Goal: Answer question/provide support: Share knowledge or assist other users

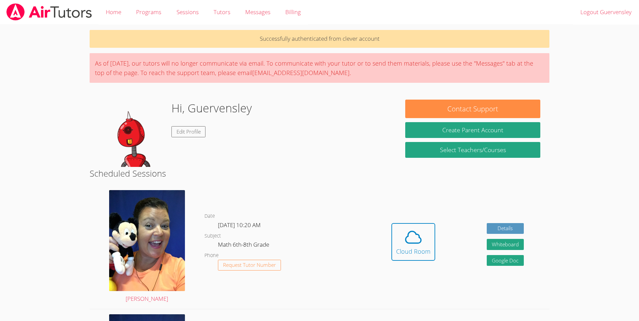
click at [233, 167] on h2 "Scheduled Sessions" at bounding box center [320, 173] width 460 height 13
click at [411, 232] on icon at bounding box center [413, 238] width 15 height 12
click at [408, 238] on icon at bounding box center [413, 237] width 19 height 19
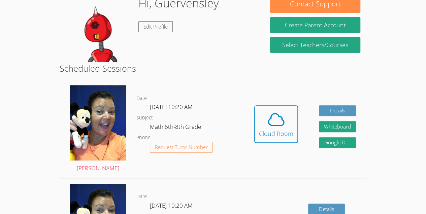
scroll to position [116, 0]
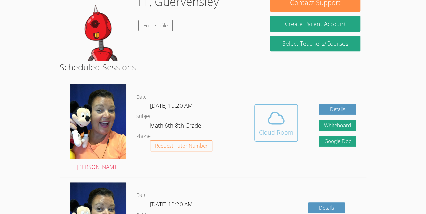
click at [278, 112] on icon at bounding box center [276, 118] width 19 height 19
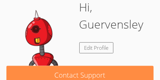
scroll to position [141, 0]
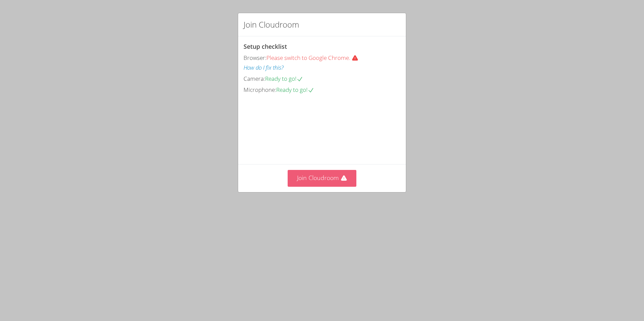
click at [334, 187] on button "Join Cloudroom" at bounding box center [322, 178] width 69 height 17
click at [340, 187] on button "Join Cloudroom" at bounding box center [322, 178] width 69 height 17
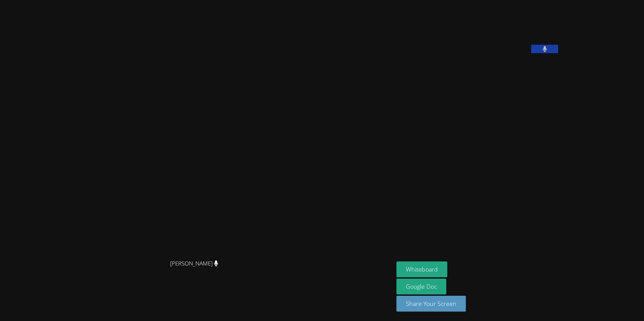
click at [464, 176] on aside "Guervensley Charles Whiteboard Google Doc Share Your Screen" at bounding box center [478, 160] width 168 height 321
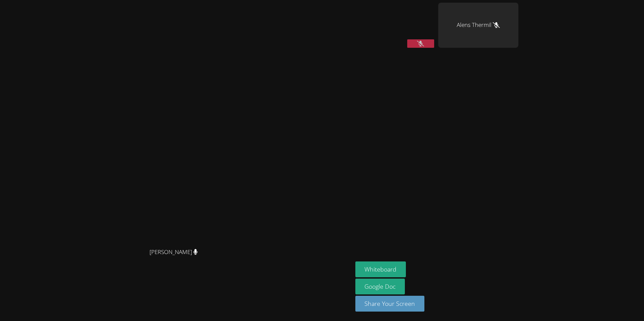
click at [424, 44] on icon at bounding box center [420, 44] width 7 height 6
click at [423, 44] on icon at bounding box center [421, 44] width 4 height 6
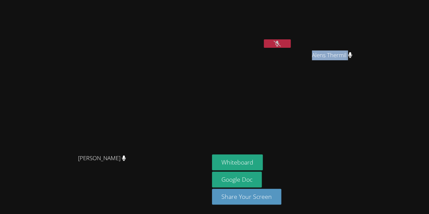
drag, startPoint x: 334, startPoint y: 60, endPoint x: 307, endPoint y: 166, distance: 109.3
click at [307, 166] on aside "Guervensley Charles Alens Thermil Alens Thermil Whiteboard Google Doc Share You…" at bounding box center [294, 107] width 168 height 214
drag, startPoint x: 307, startPoint y: 166, endPoint x: 284, endPoint y: 161, distance: 23.7
click at [263, 161] on button "Whiteboard" at bounding box center [237, 163] width 51 height 16
click at [325, 90] on aside "Guervensley Charles Alens Thermil Alens Thermil Whiteboard Google Doc Share You…" at bounding box center [294, 107] width 168 height 214
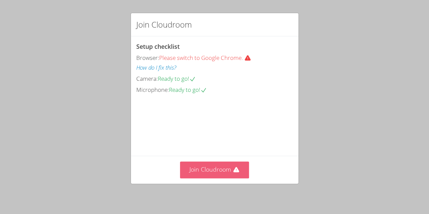
click at [222, 168] on button "Join Cloudroom" at bounding box center [214, 170] width 69 height 17
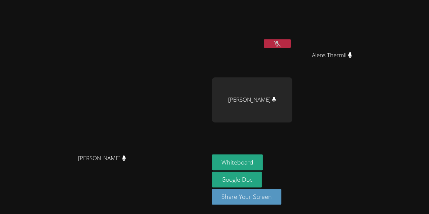
click at [292, 100] on div "[PERSON_NAME]" at bounding box center [252, 99] width 80 height 45
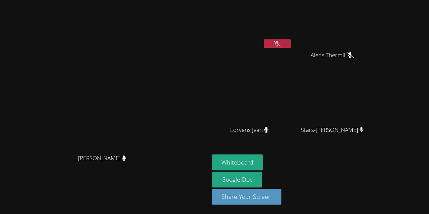
click at [281, 41] on icon at bounding box center [277, 44] width 7 height 6
click at [280, 44] on icon at bounding box center [278, 44] width 4 height 6
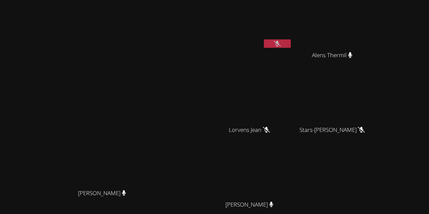
click at [292, 37] on video at bounding box center [252, 25] width 80 height 45
click at [292, 38] on video at bounding box center [252, 25] width 80 height 45
click at [291, 46] on button at bounding box center [277, 43] width 27 height 8
click at [291, 40] on button at bounding box center [277, 43] width 27 height 8
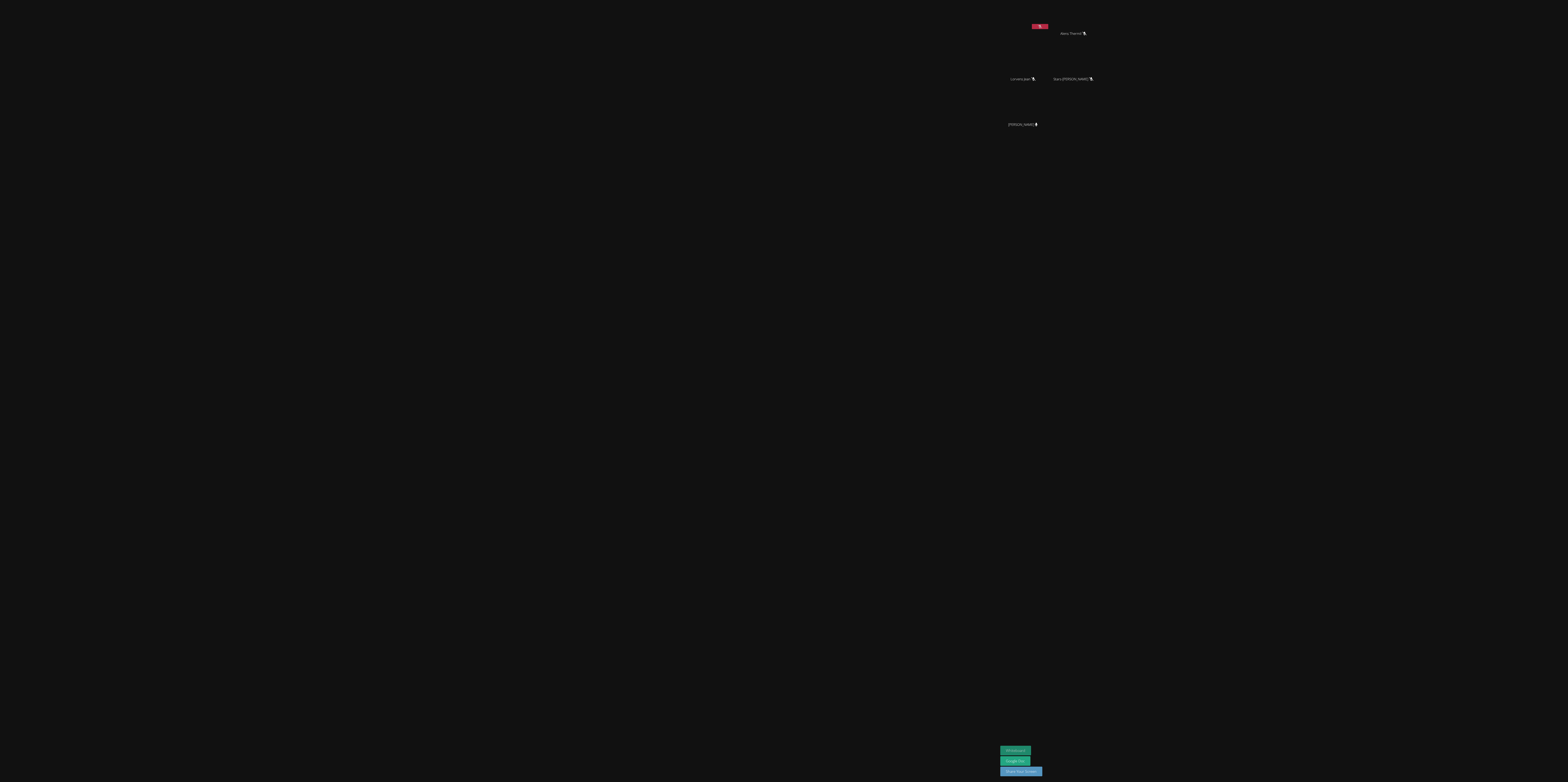
click at [261, 130] on button "Whiteboard" at bounding box center [1015, 751] width 31 height 10
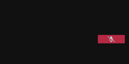
scroll to position [79, 0]
click at [77, 32] on video at bounding box center [53, 18] width 101 height 51
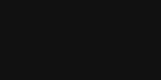
scroll to position [2, 0]
click at [119, 70] on video at bounding box center [80, 39] width 101 height 88
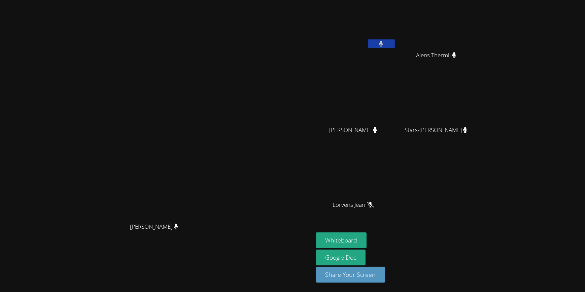
scroll to position [0, 0]
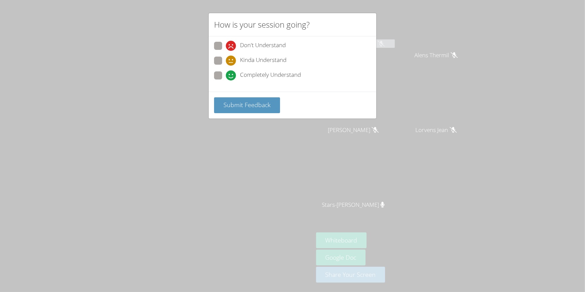
click at [226, 66] on span at bounding box center [226, 66] width 0 height 0
click at [226, 57] on input "Kinda Understand" at bounding box center [229, 60] width 6 height 6
radio input "true"
click at [238, 97] on button "Submit Feedback" at bounding box center [247, 105] width 66 height 16
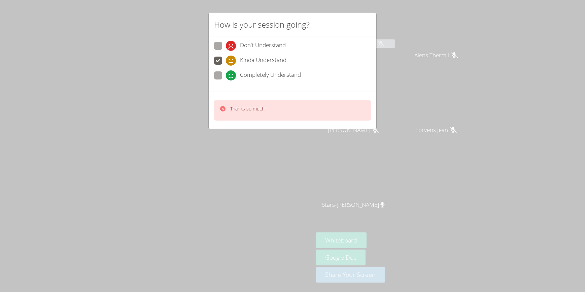
click at [223, 74] on label "Completely Understand" at bounding box center [257, 75] width 87 height 9
click at [226, 74] on input "Completely Understand" at bounding box center [229, 74] width 6 height 6
radio input "true"
click at [243, 102] on div "Thanks so much!" at bounding box center [292, 110] width 157 height 21
click at [272, 138] on div "How is your session going? Don't Understand Kinda Understand Completely Underst…" at bounding box center [292, 146] width 585 height 292
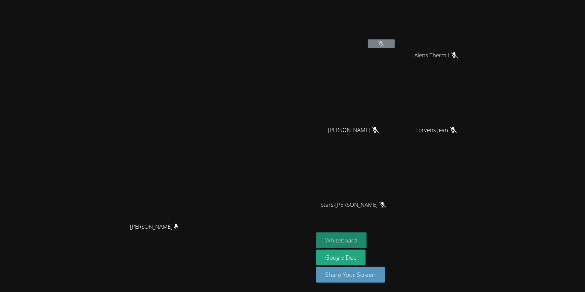
click at [367, 214] on button "Whiteboard" at bounding box center [341, 240] width 51 height 16
